Goal: Task Accomplishment & Management: Manage account settings

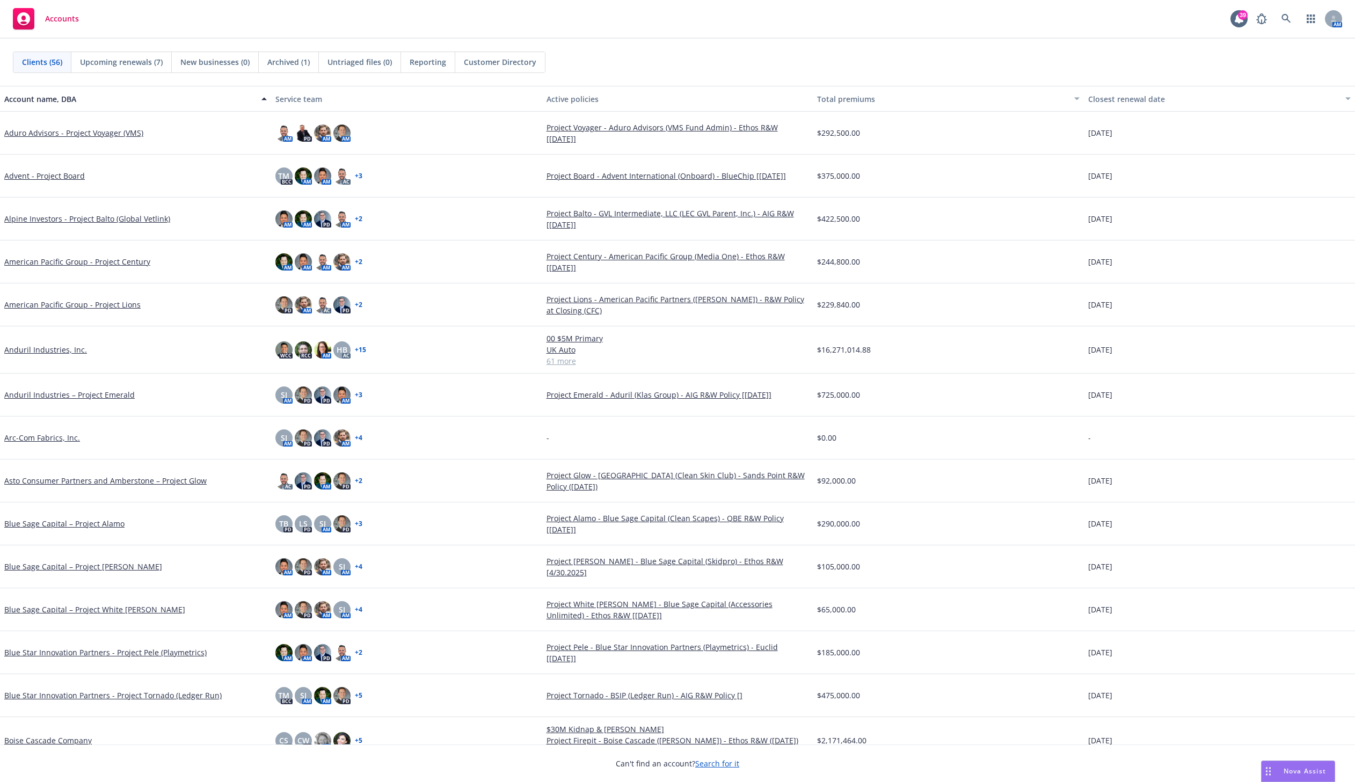
click at [1247, 164] on div "[DATE]" at bounding box center [1219, 176] width 271 height 43
